Goal: Task Accomplishment & Management: Complete application form

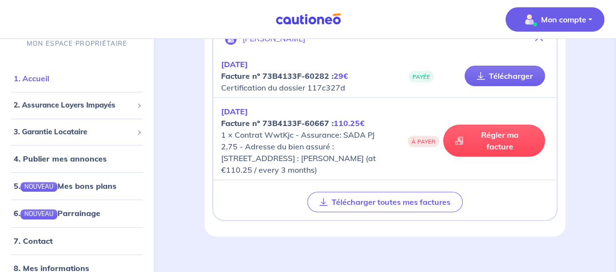
click at [47, 80] on link "1. Accueil" at bounding box center [32, 79] width 36 height 10
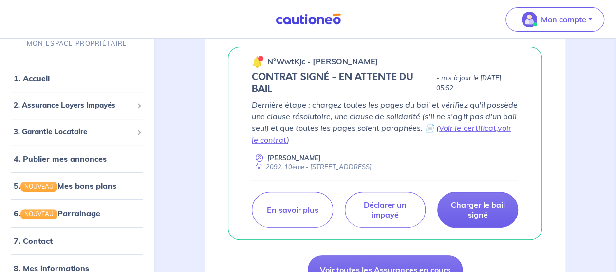
scroll to position [171, 0]
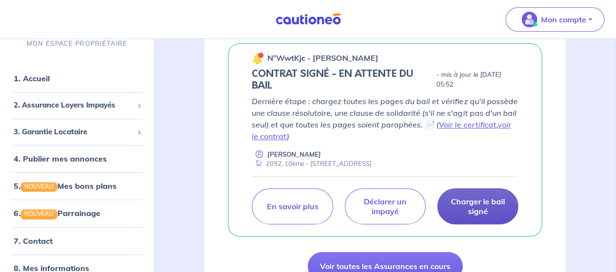
click at [481, 202] on p "Charger le bail signé" at bounding box center [477, 206] width 56 height 19
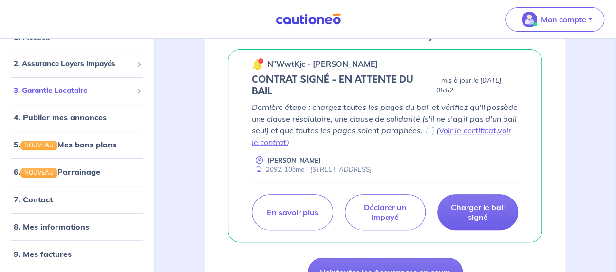
scroll to position [0, 0]
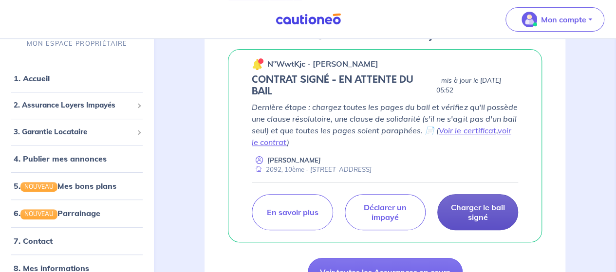
click at [480, 218] on p "Charger le bail signé" at bounding box center [477, 212] width 56 height 19
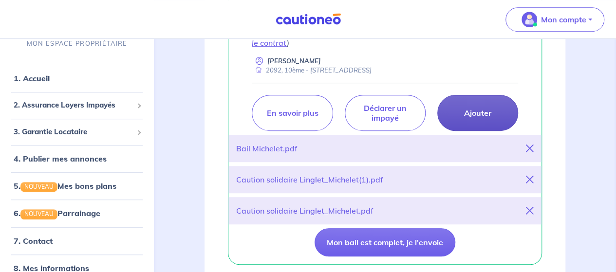
scroll to position [349, 0]
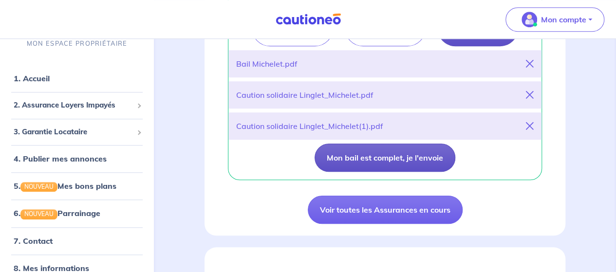
click at [417, 159] on button "Mon bail est complet, je l'envoie" at bounding box center [384, 158] width 141 height 28
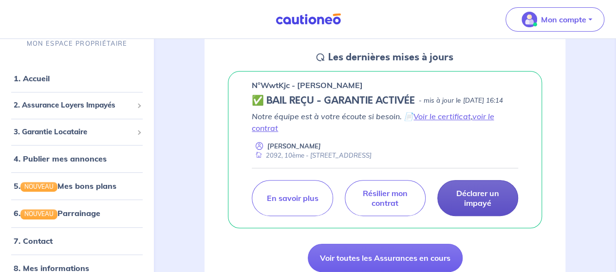
scroll to position [0, 0]
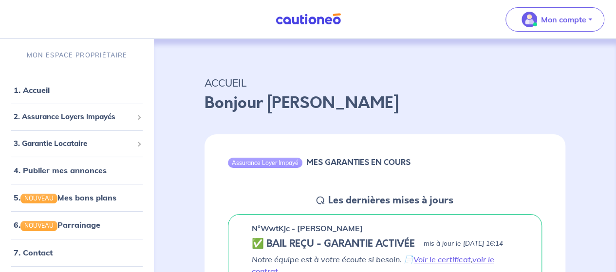
click at [369, 73] on div "ACCUEIL Bonjour [PERSON_NAME]" at bounding box center [384, 92] width 407 height 60
click at [369, 122] on div "Bonjour [PERSON_NAME]" at bounding box center [384, 107] width 361 height 31
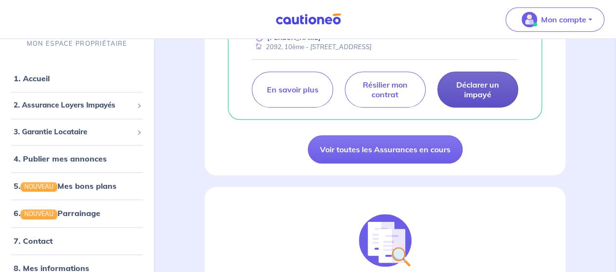
scroll to position [250, 0]
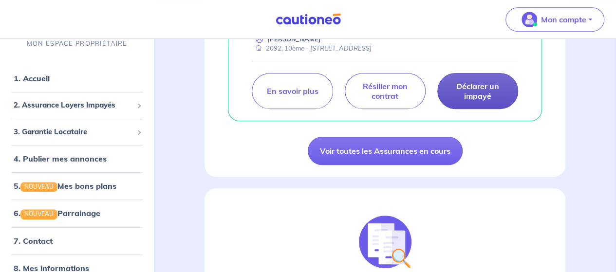
click at [200, 115] on div "Assurance Loyer Impayé MES GARANTIES EN COURS Les dernières mises à jours n°Wwt…" at bounding box center [384, 24] width 407 height 304
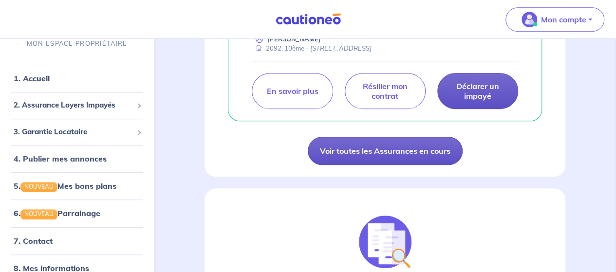
click at [343, 165] on link "Voir toutes les Assurances en cours" at bounding box center [385, 151] width 155 height 28
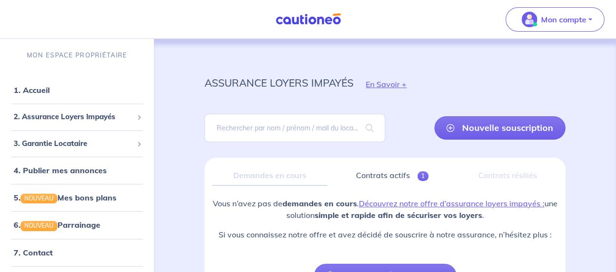
scroll to position [76, 0]
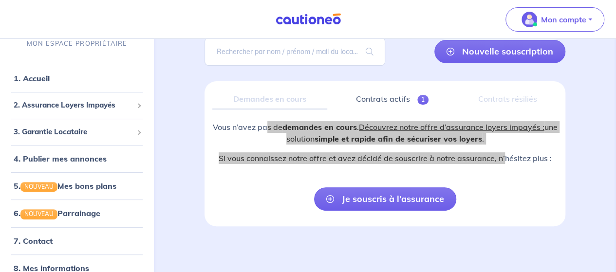
drag, startPoint x: 273, startPoint y: 128, endPoint x: 506, endPoint y: 144, distance: 233.3
click at [506, 144] on div "Vous n’avez pas de demandes en cours . Découvrez notre offre d’assurance loyers…" at bounding box center [384, 146] width 345 height 51
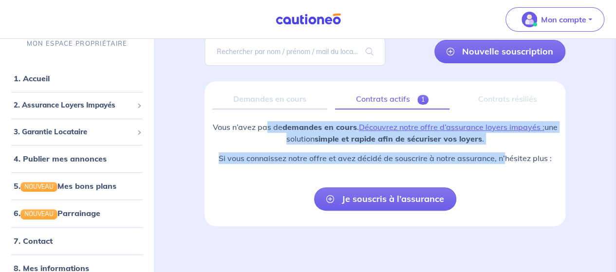
click at [391, 94] on link "Contrats actifs 1" at bounding box center [392, 99] width 114 height 20
